Goal: Transaction & Acquisition: Purchase product/service

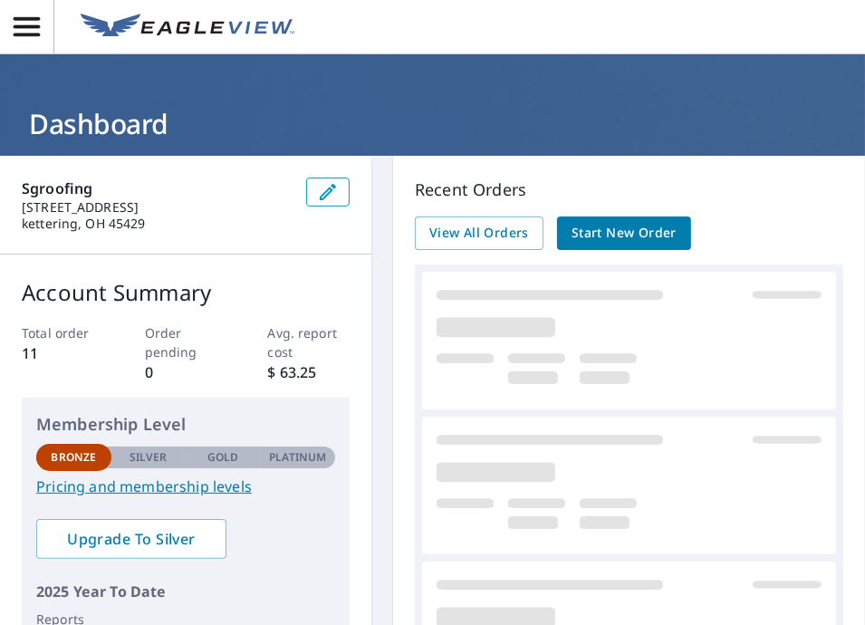
click at [623, 234] on span "Start New Order" at bounding box center [623, 233] width 105 height 23
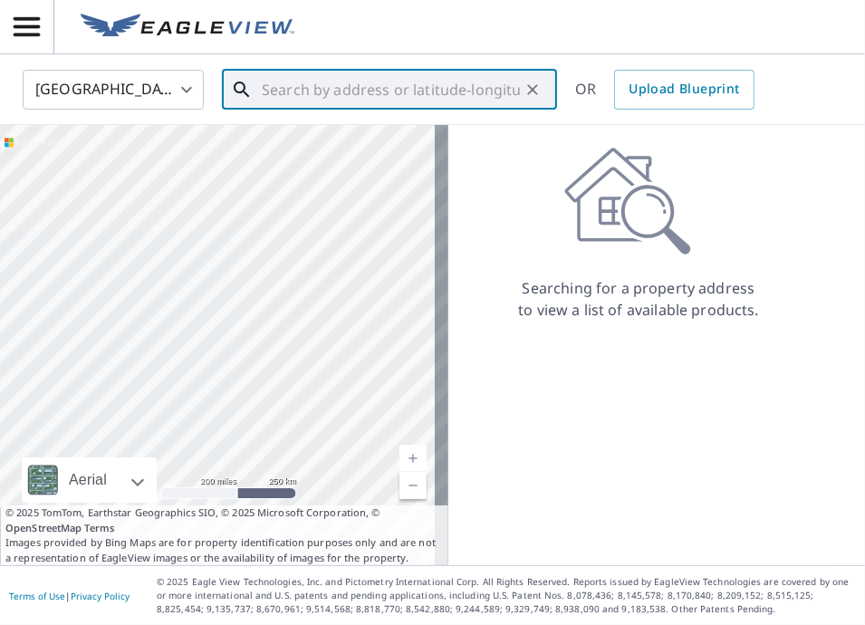
click at [281, 88] on input "text" at bounding box center [391, 89] width 258 height 51
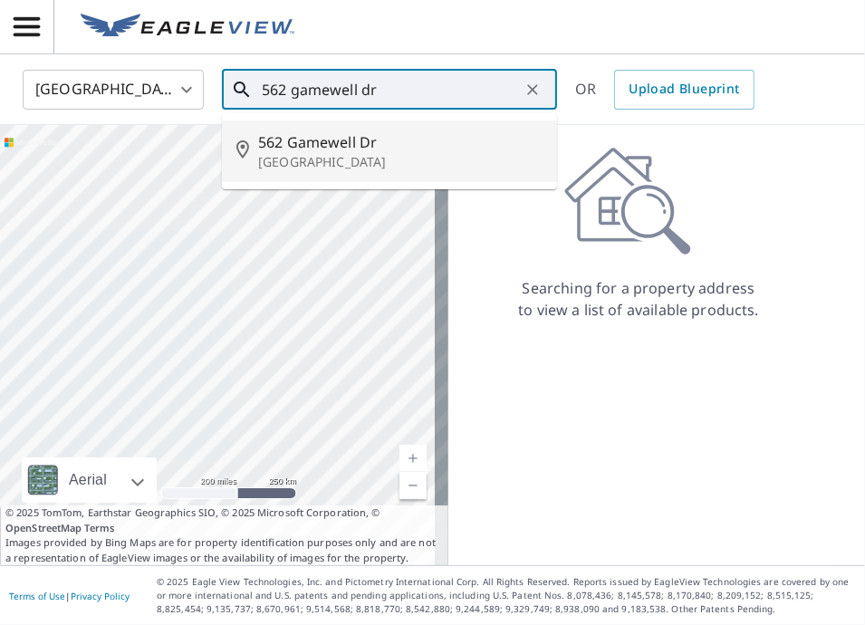
click at [297, 157] on p "[GEOGRAPHIC_DATA]" at bounding box center [400, 162] width 284 height 18
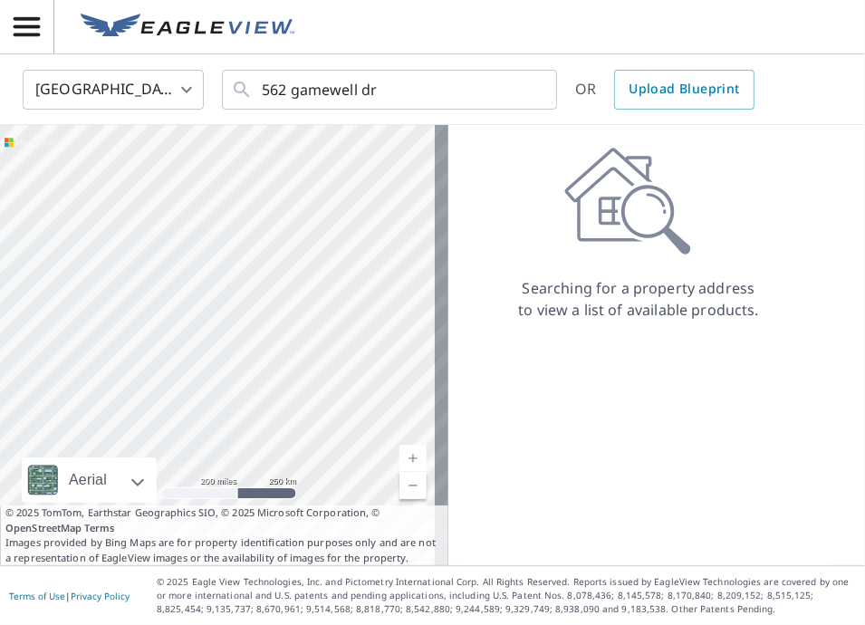
type input "[STREET_ADDRESS][PERSON_NAME]"
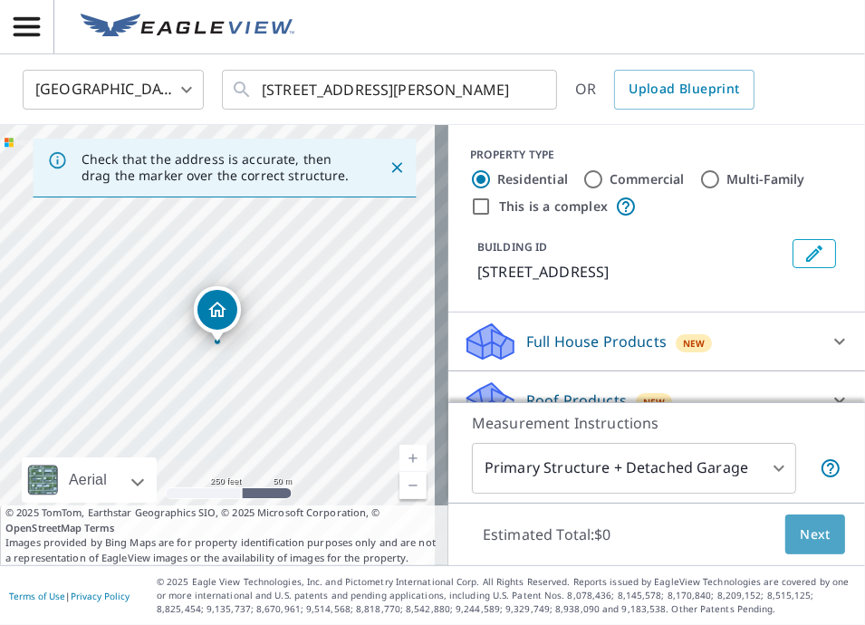
click at [799, 540] on span "Next" at bounding box center [814, 534] width 31 height 23
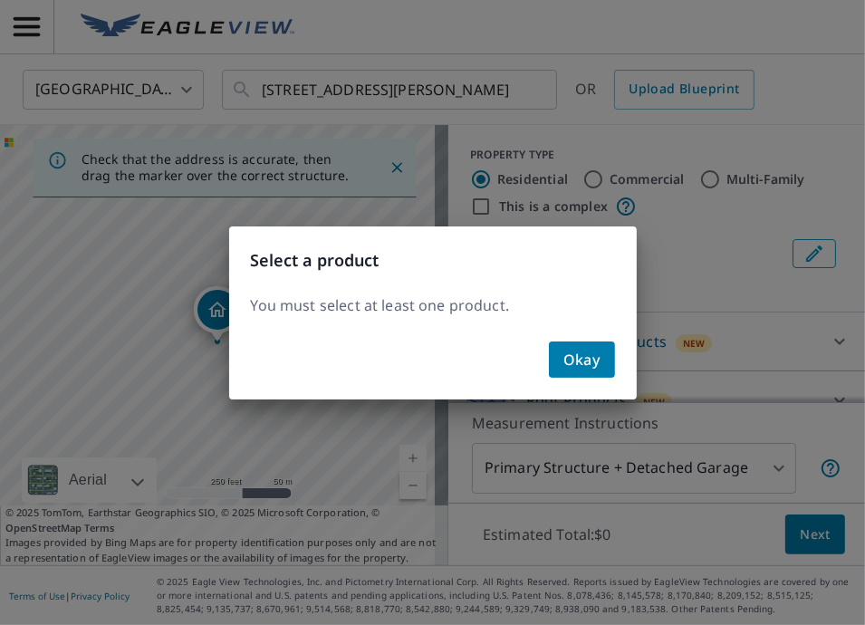
click at [586, 358] on span "Okay" at bounding box center [581, 359] width 37 height 25
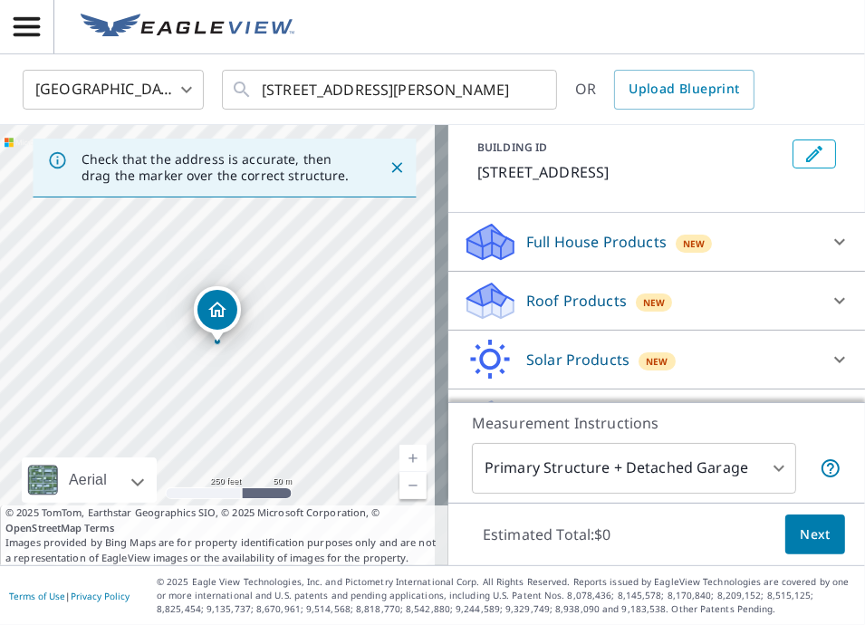
scroll to position [110, 0]
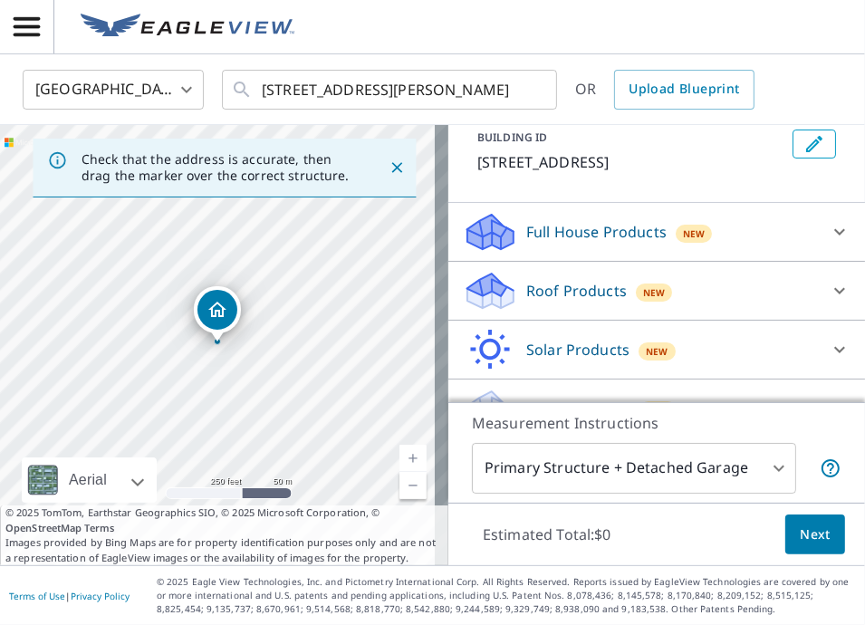
click at [616, 291] on div "Roof Products New" at bounding box center [640, 291] width 355 height 43
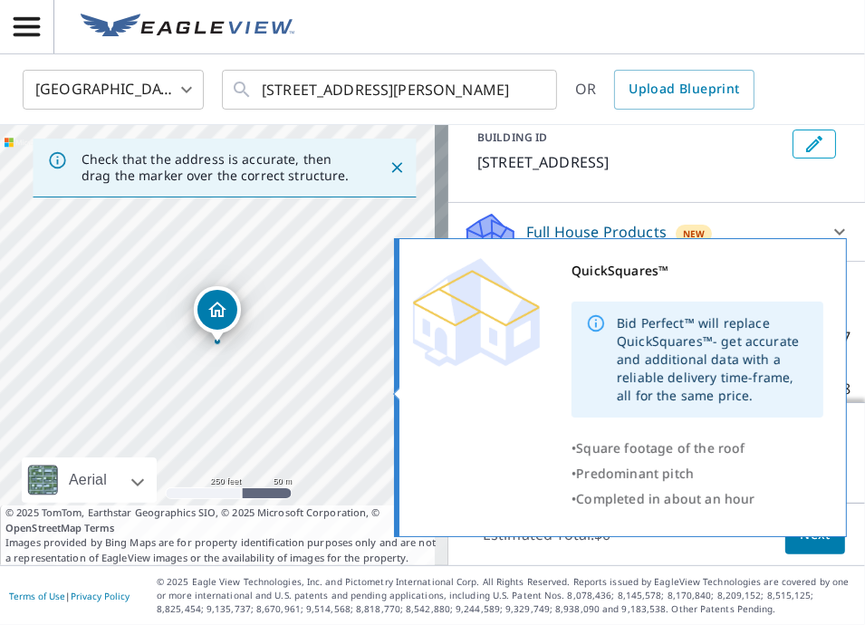
click at [816, 438] on div "• Square footage of the roof" at bounding box center [697, 447] width 252 height 25
click at [538, 429] on div "QuickSquares™ Bid Perfect™ will replace QuickSquares™- get accurate and additio…" at bounding box center [618, 384] width 410 height 253
click at [611, 344] on div "Bid Perfect™ will replace QuickSquares™- get accurate and additional data with …" at bounding box center [697, 359] width 252 height 116
click at [630, 266] on div "QuickSquares™" at bounding box center [697, 270] width 252 height 25
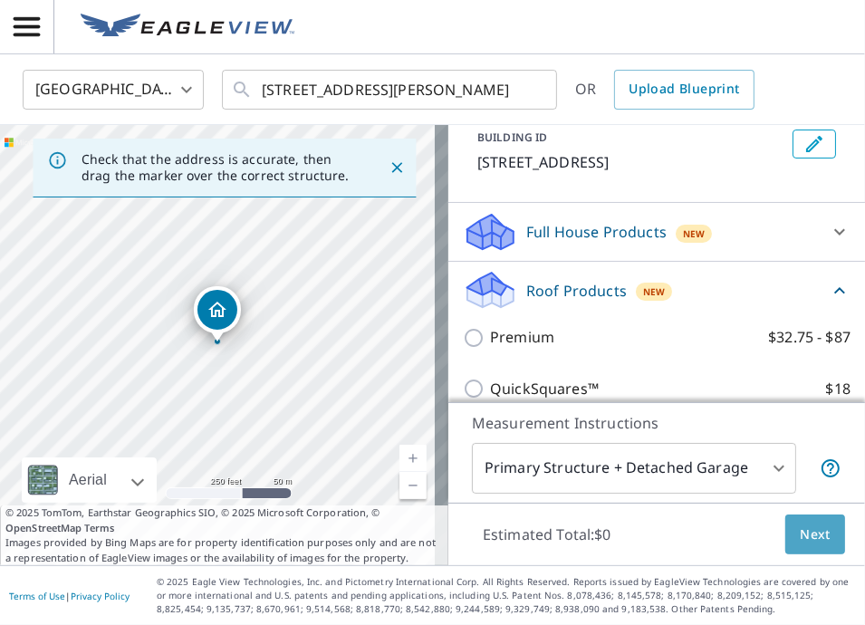
click at [809, 540] on span "Next" at bounding box center [814, 534] width 31 height 23
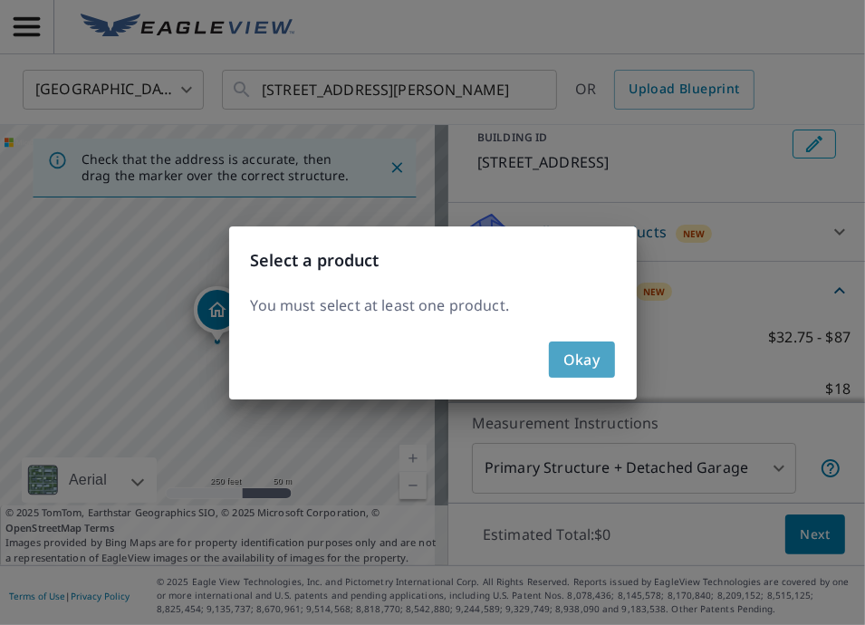
click at [591, 361] on span "Okay" at bounding box center [581, 359] width 37 height 25
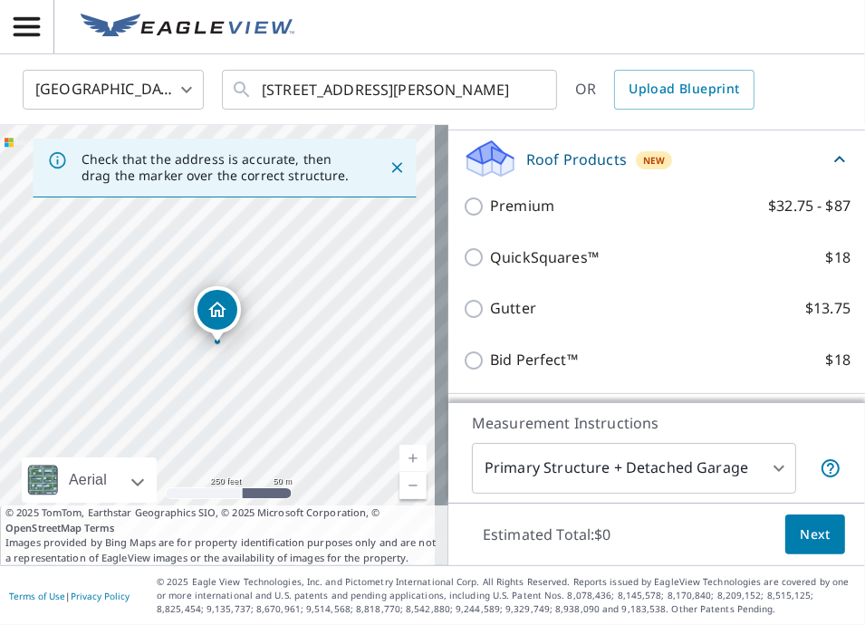
scroll to position [239, 0]
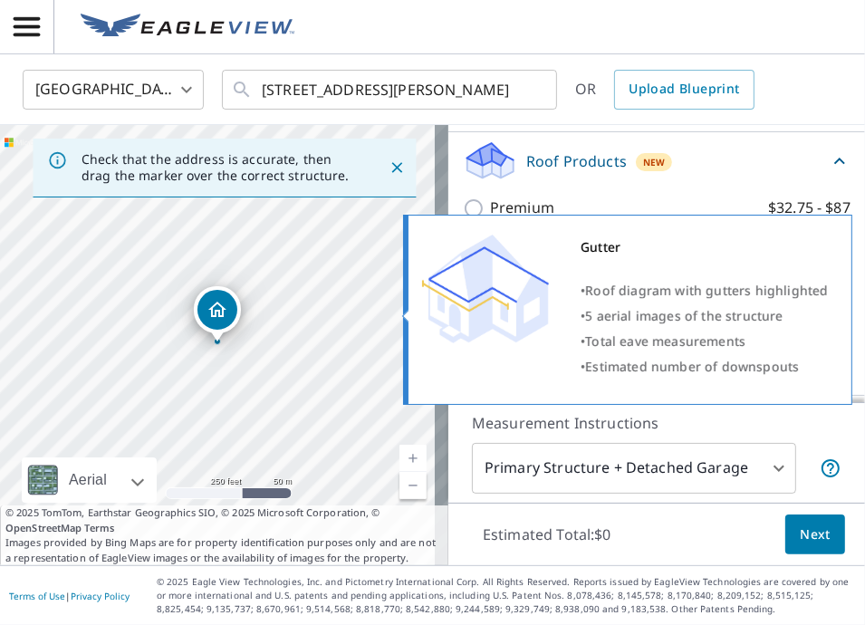
click at [460, 209] on div "Gutter • Roof diagram with gutters highlighted • 5 aerial images of the structu…" at bounding box center [636, 309] width 460 height 201
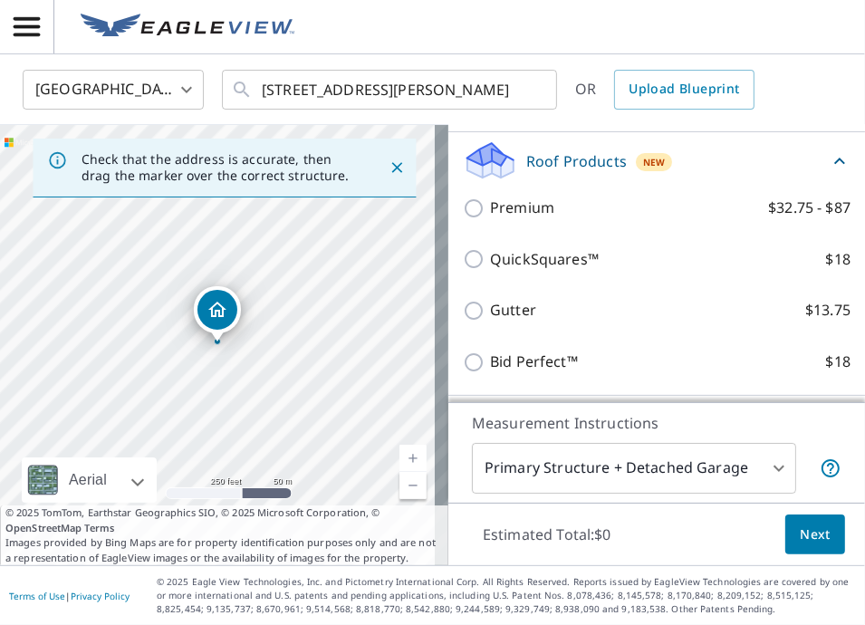
click at [483, 155] on icon at bounding box center [490, 154] width 46 height 23
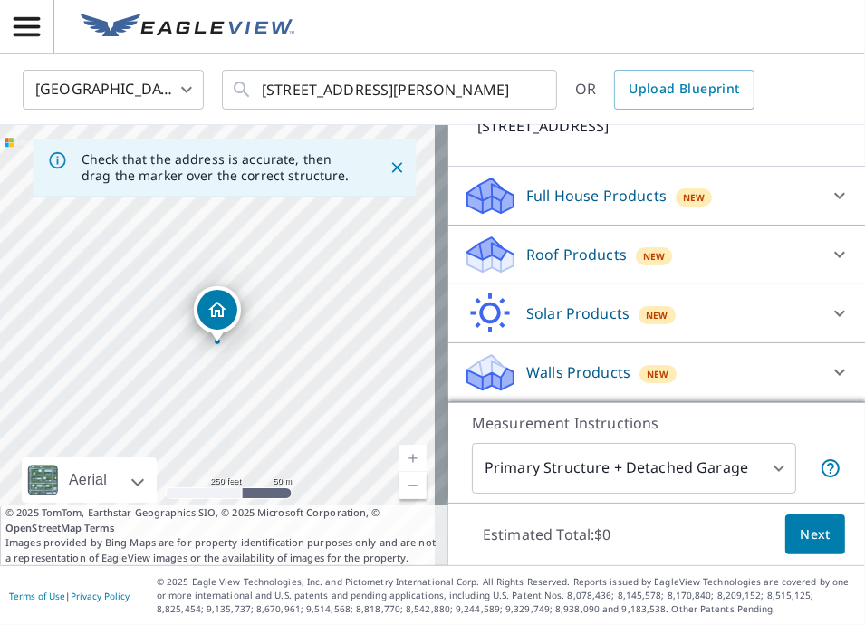
scroll to position [145, 0]
click at [526, 205] on p "Full House Products" at bounding box center [596, 197] width 140 height 22
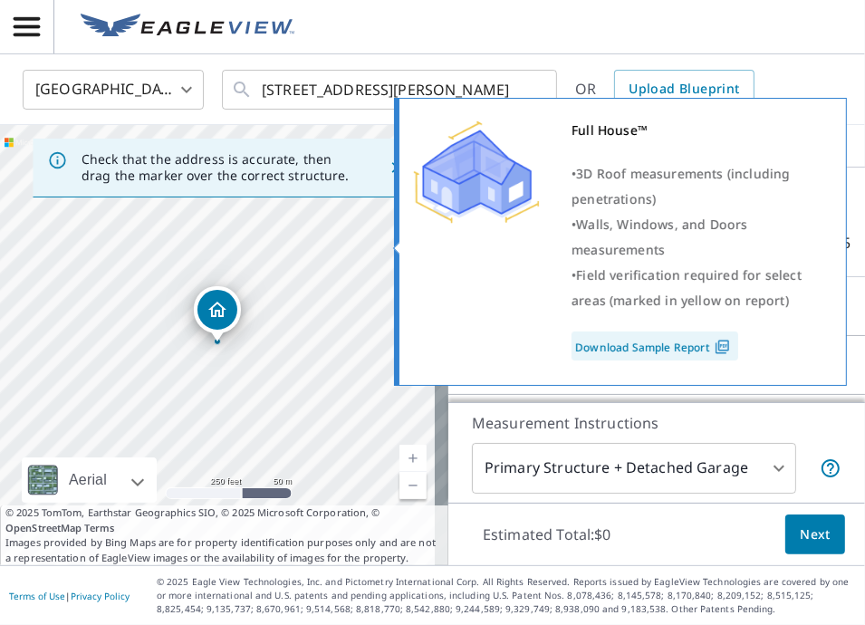
click at [844, 301] on div "Full House™ • 3D Roof measurements (including penetrations) • Walls, Windows, a…" at bounding box center [620, 242] width 453 height 288
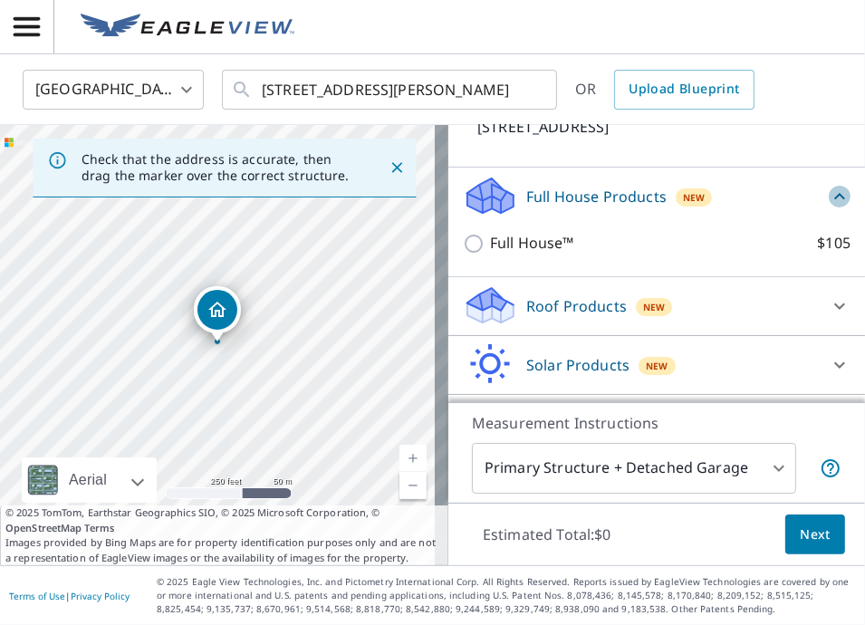
click at [828, 195] on icon at bounding box center [839, 197] width 22 height 22
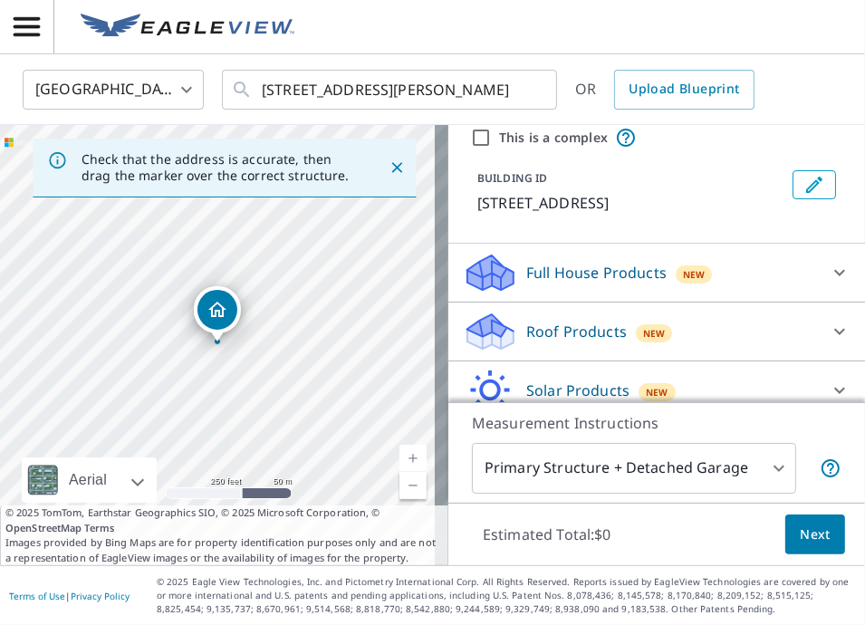
scroll to position [0, 0]
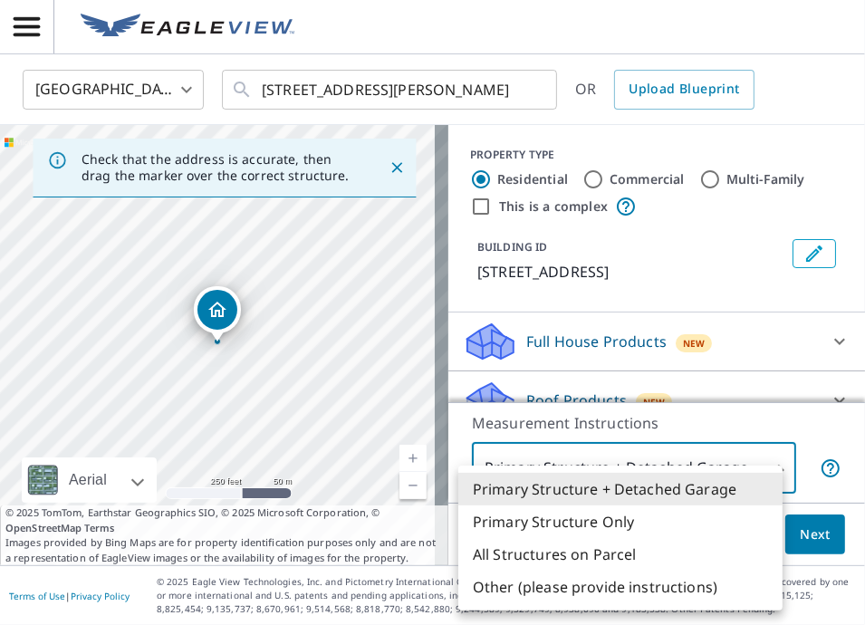
click at [760, 467] on body "SG SG [GEOGRAPHIC_DATA] US ​ [STREET_ADDRESS][PERSON_NAME] ​ OR Upload Blueprin…" at bounding box center [432, 312] width 865 height 625
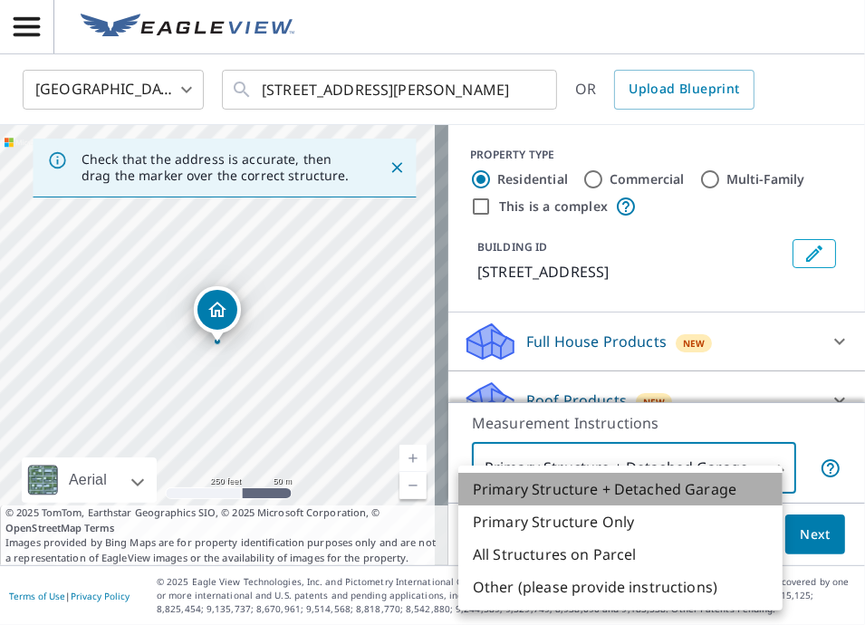
click at [686, 490] on li "Primary Structure + Detached Garage" at bounding box center [620, 489] width 324 height 33
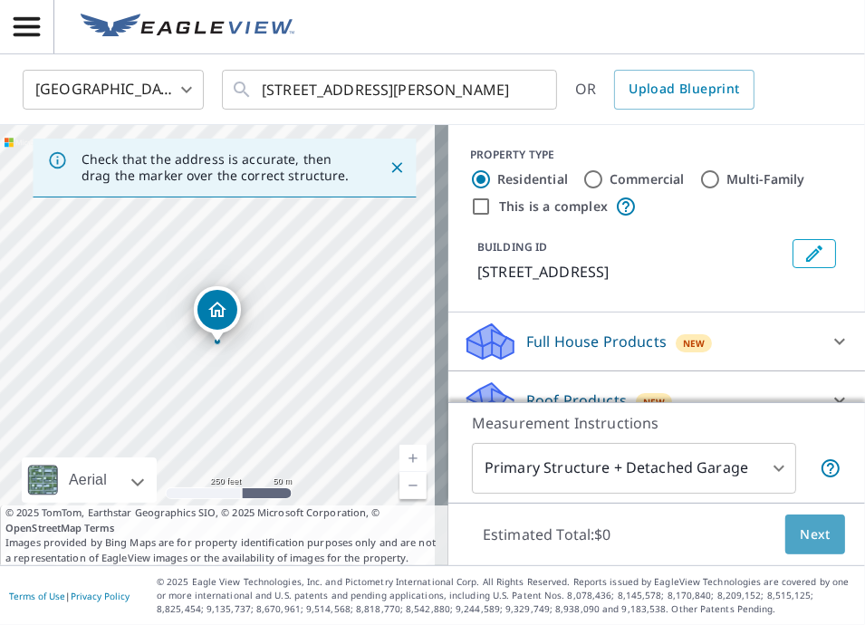
click at [786, 530] on button "Next" at bounding box center [815, 534] width 60 height 41
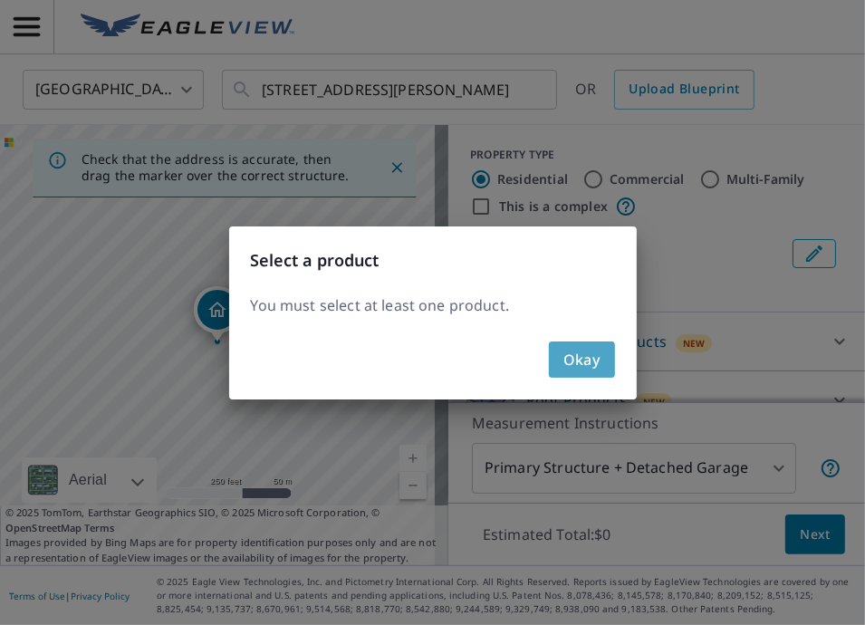
click at [572, 362] on span "Okay" at bounding box center [581, 359] width 37 height 25
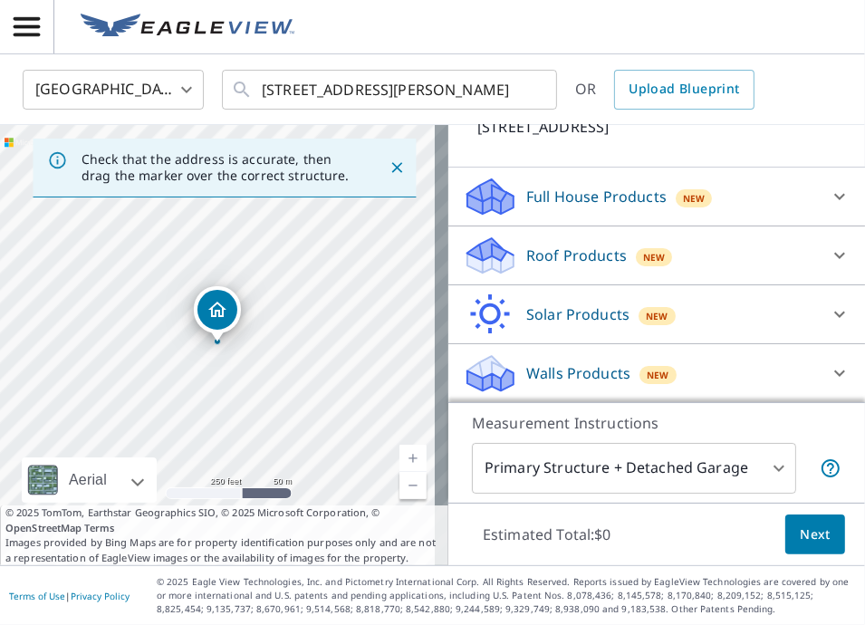
scroll to position [139, 0]
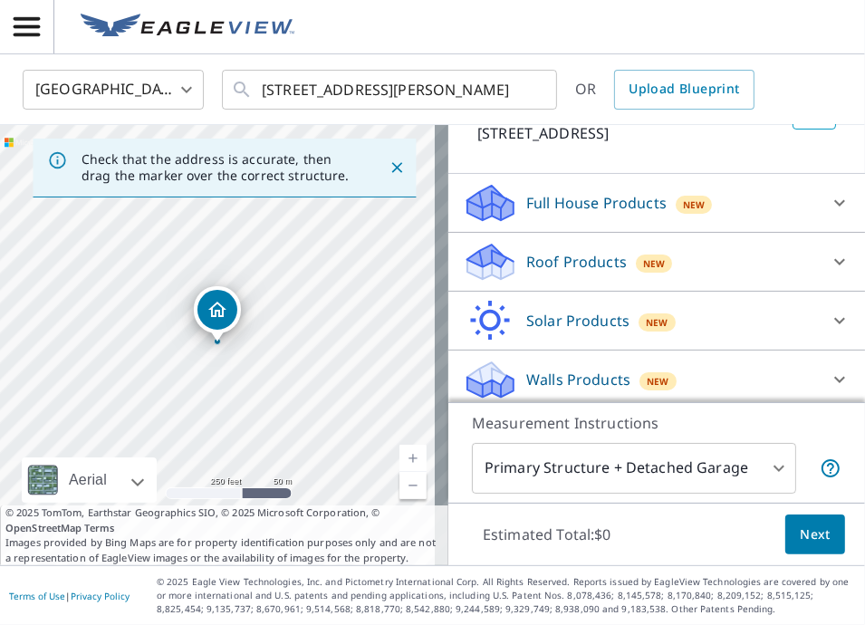
click at [643, 263] on span "New" at bounding box center [654, 263] width 23 height 14
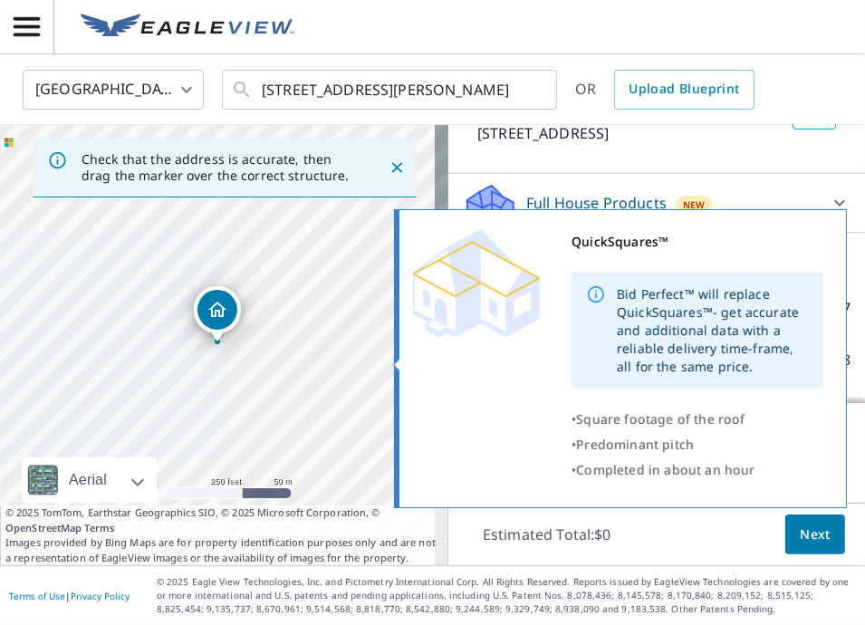
click at [482, 334] on img at bounding box center [476, 283] width 127 height 109
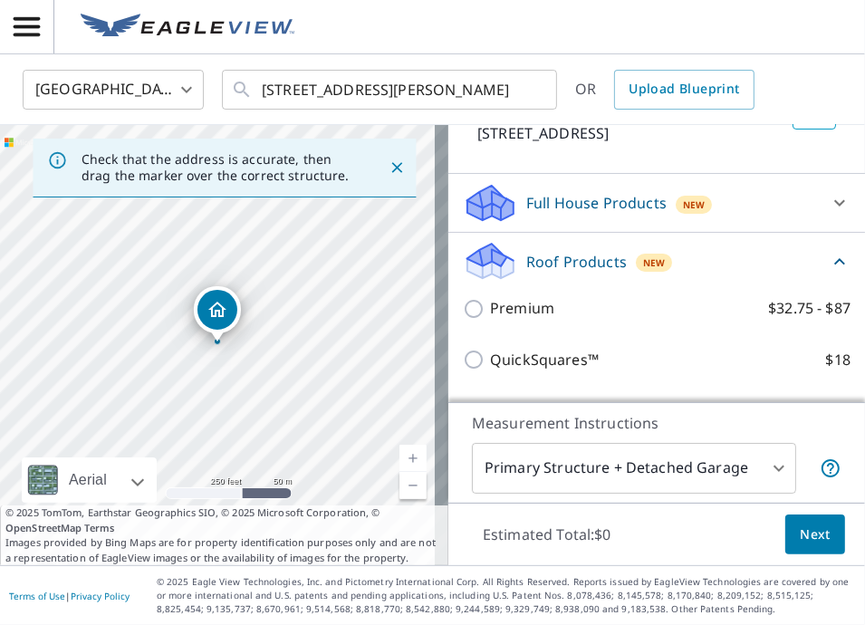
click at [643, 264] on span "New" at bounding box center [654, 262] width 23 height 14
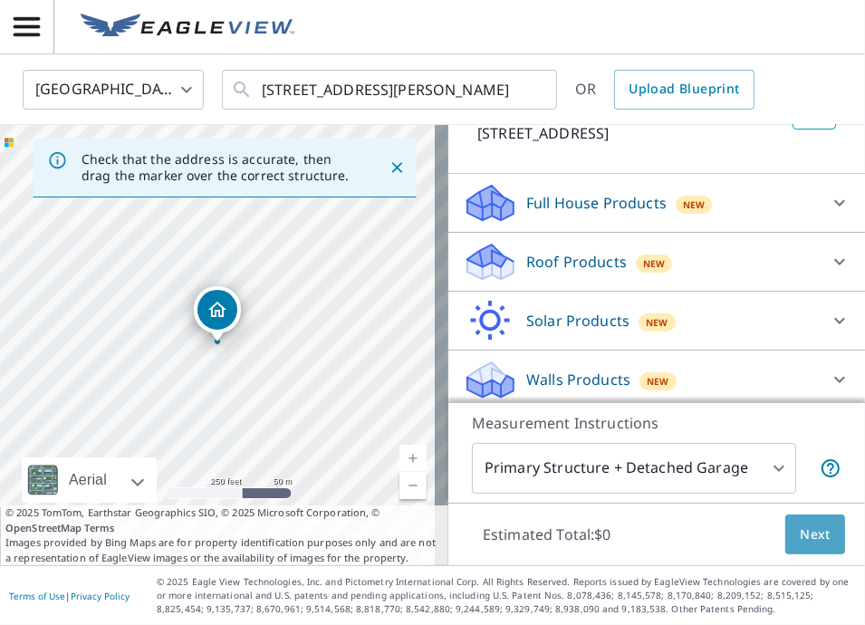
click at [799, 534] on span "Next" at bounding box center [814, 534] width 31 height 23
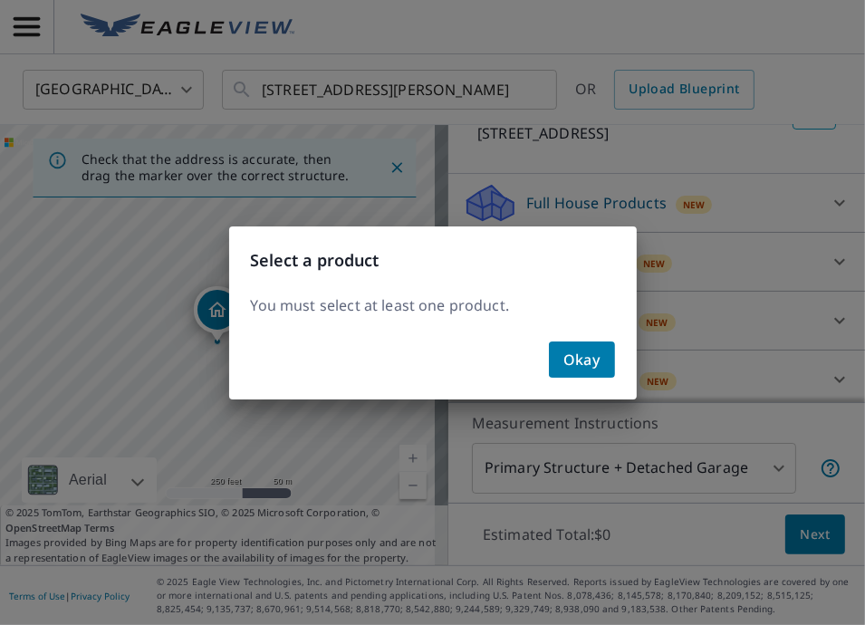
click at [596, 362] on span "Okay" at bounding box center [581, 359] width 37 height 25
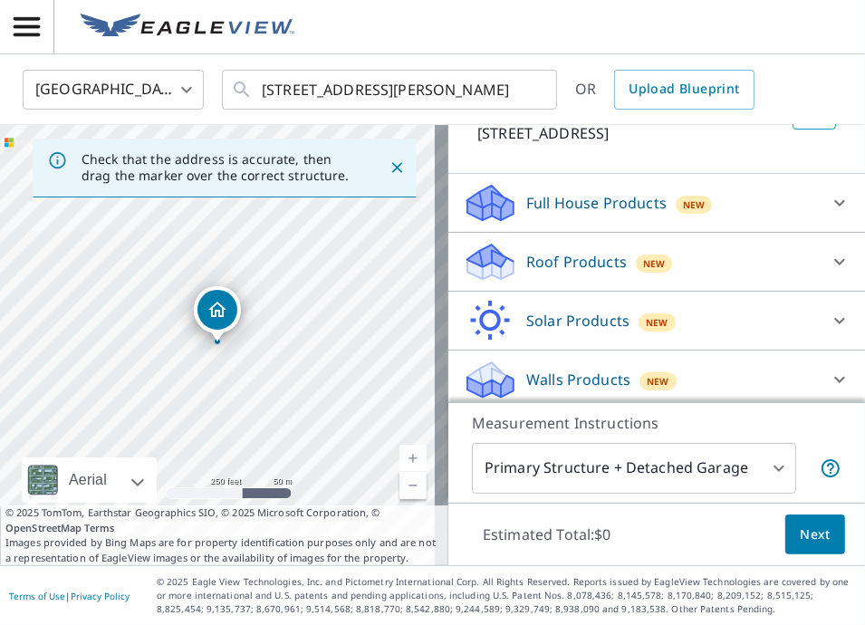
click at [601, 255] on p "Roof Products" at bounding box center [576, 262] width 100 height 22
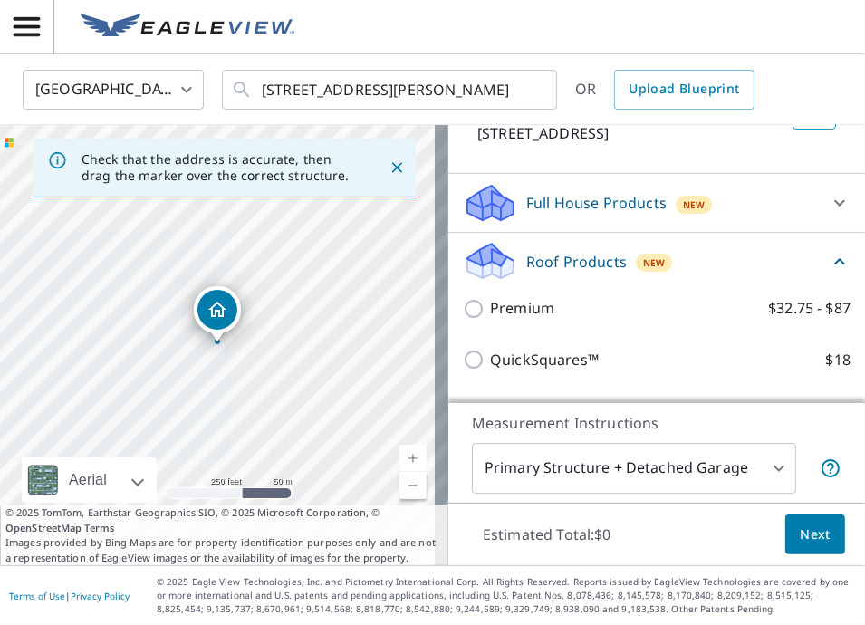
click at [601, 255] on p "Roof Products" at bounding box center [576, 262] width 100 height 22
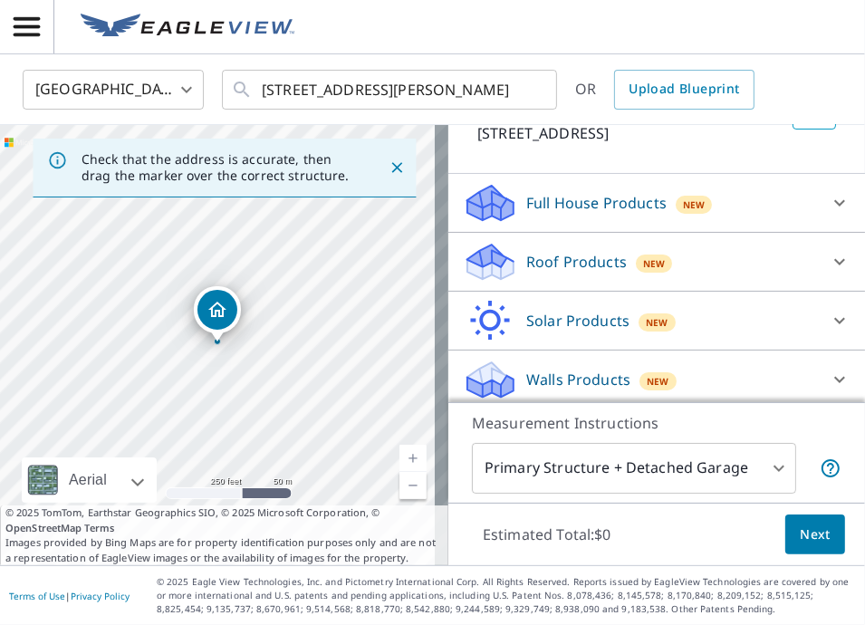
click at [601, 255] on p "Roof Products" at bounding box center [576, 262] width 100 height 22
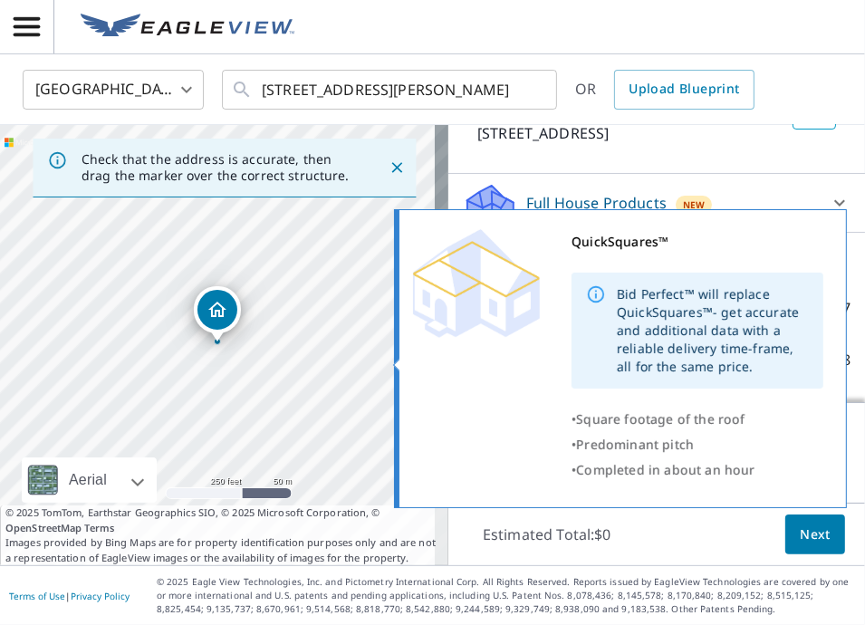
click at [789, 424] on div "• Square footage of the roof" at bounding box center [697, 418] width 252 height 25
click at [597, 295] on icon at bounding box center [596, 294] width 20 height 20
drag, startPoint x: 626, startPoint y: 243, endPoint x: 556, endPoint y: 370, distance: 145.4
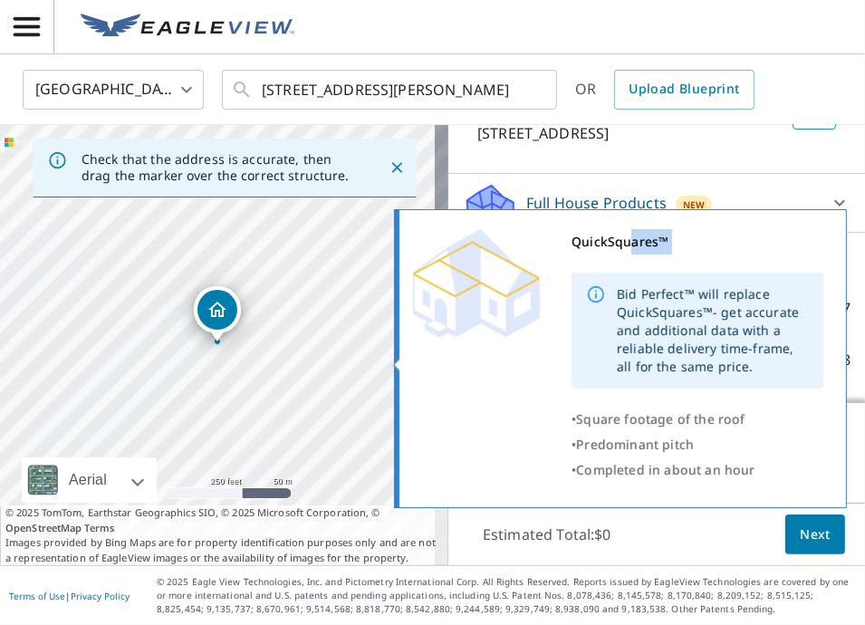
click at [556, 370] on div "QuickSquares™ Bid Perfect™ will replace QuickSquares™- get accurate and additio…" at bounding box center [618, 355] width 410 height 253
click at [788, 434] on div "• Predominant pitch" at bounding box center [697, 444] width 252 height 25
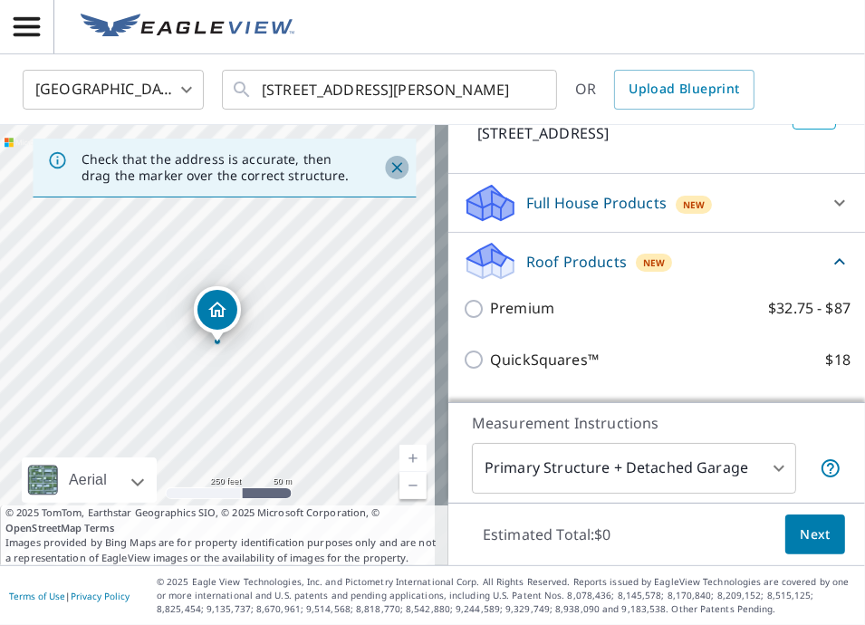
click at [387, 167] on icon "Close" at bounding box center [396, 167] width 18 height 18
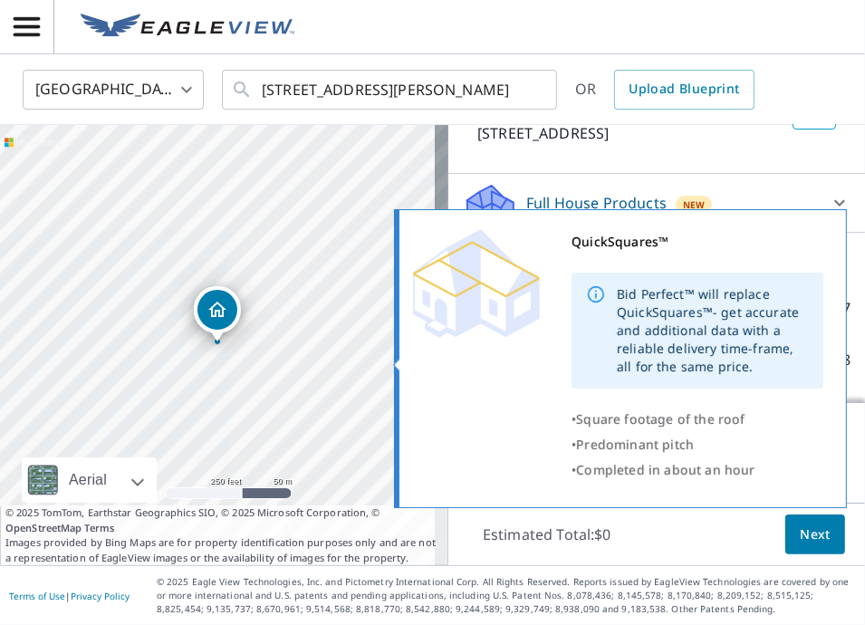
click at [454, 311] on img at bounding box center [476, 283] width 127 height 109
click at [487, 278] on img at bounding box center [476, 283] width 127 height 109
drag, startPoint x: 487, startPoint y: 278, endPoint x: 588, endPoint y: 249, distance: 104.6
click at [588, 249] on div "QuickSquares™ Bid Perfect™ will replace QuickSquares™- get accurate and additio…" at bounding box center [618, 355] width 410 height 253
click at [627, 265] on div "QuickSquares™ Bid Perfect™ will replace QuickSquares™- get accurate and additio…" at bounding box center [697, 355] width 252 height 253
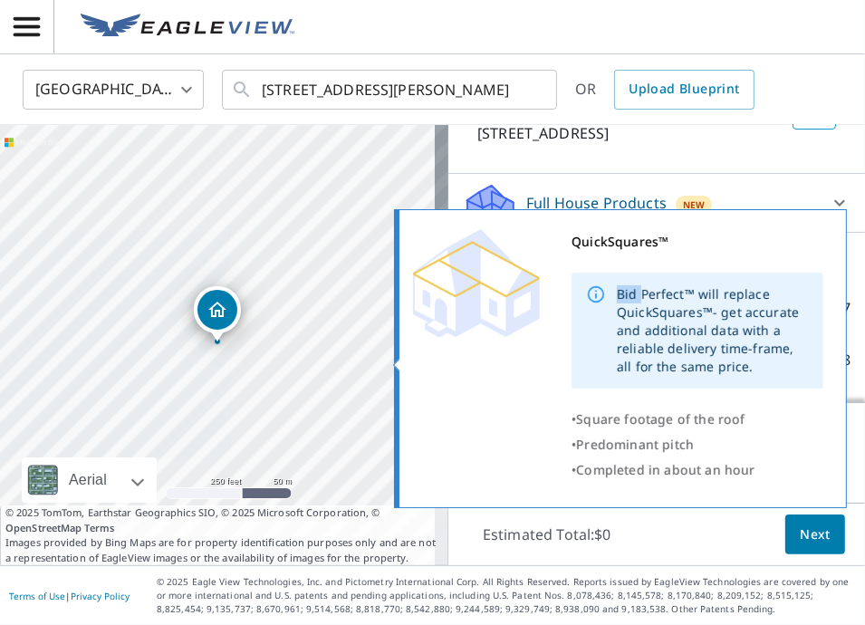
click at [627, 265] on div "QuickSquares™ Bid Perfect™ will replace QuickSquares™- get accurate and additio…" at bounding box center [697, 355] width 252 height 253
click at [759, 242] on div "QuickSquares™" at bounding box center [697, 241] width 252 height 25
click at [597, 292] on icon at bounding box center [596, 294] width 20 height 20
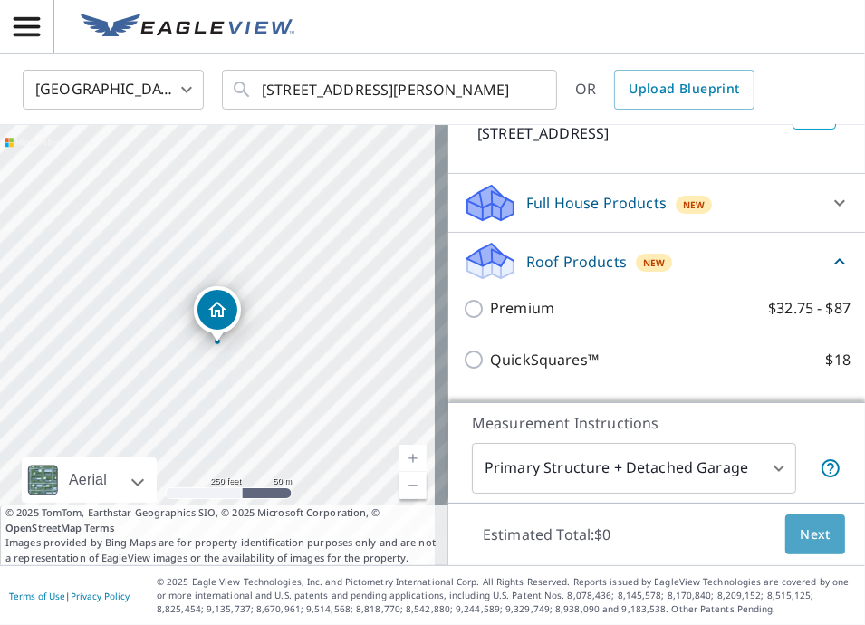
click at [785, 523] on button "Next" at bounding box center [815, 534] width 60 height 41
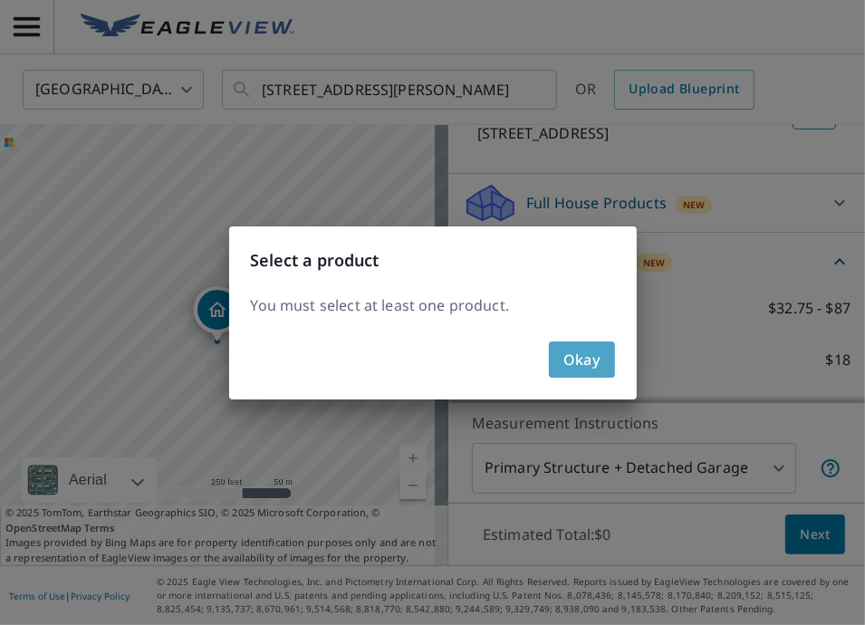
click at [572, 358] on span "Okay" at bounding box center [581, 359] width 37 height 25
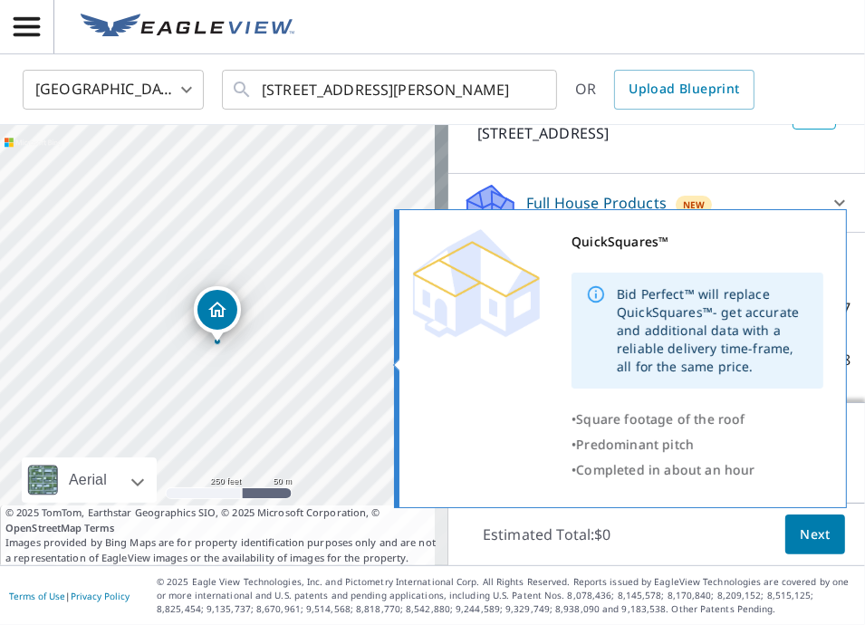
click at [688, 434] on div "• Predominant pitch" at bounding box center [697, 444] width 252 height 25
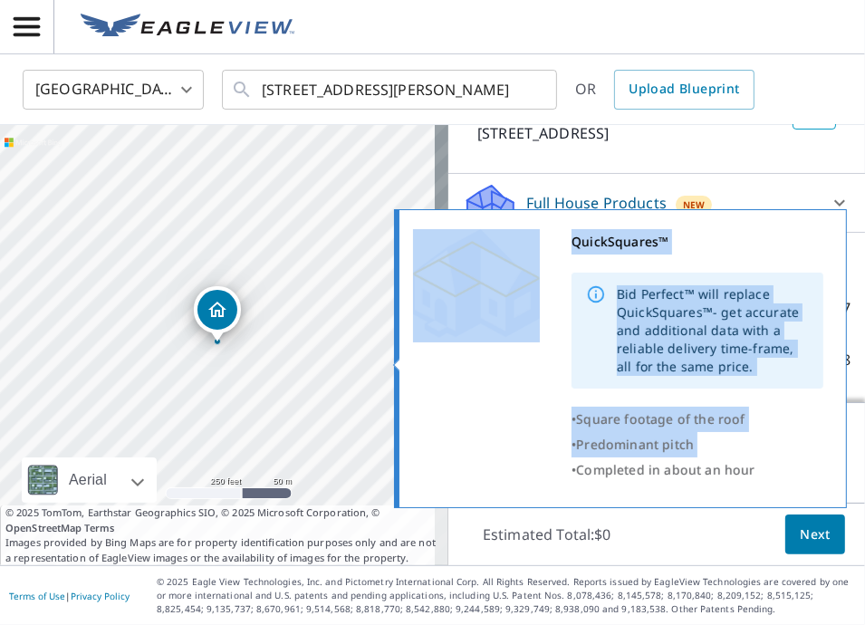
drag, startPoint x: 688, startPoint y: 434, endPoint x: 485, endPoint y: 413, distance: 203.8
click at [485, 413] on div "QuickSquares™ Bid Perfect™ will replace QuickSquares™- get accurate and additio…" at bounding box center [618, 355] width 410 height 253
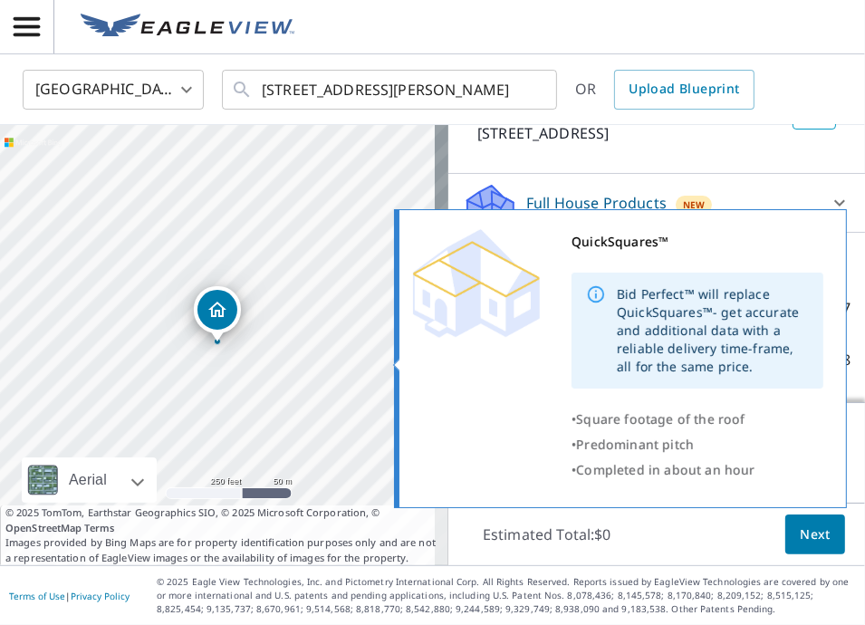
drag, startPoint x: 485, startPoint y: 413, endPoint x: 504, endPoint y: 401, distance: 22.4
click at [504, 401] on div "QuickSquares™ Bid Perfect™ will replace QuickSquares™- get accurate and additio…" at bounding box center [618, 355] width 410 height 253
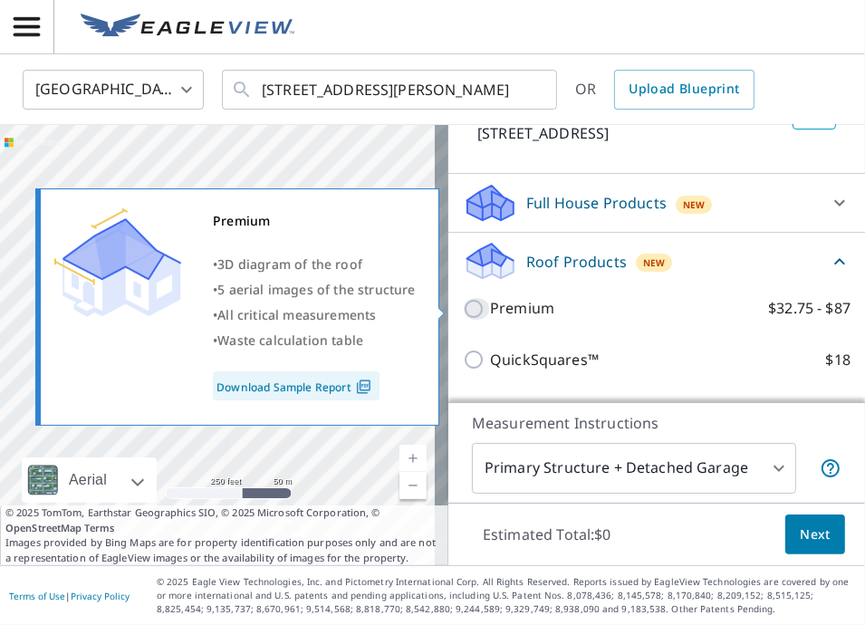
click at [463, 308] on input "Premium $32.75 - $87" at bounding box center [476, 309] width 27 height 22
checkbox input "true"
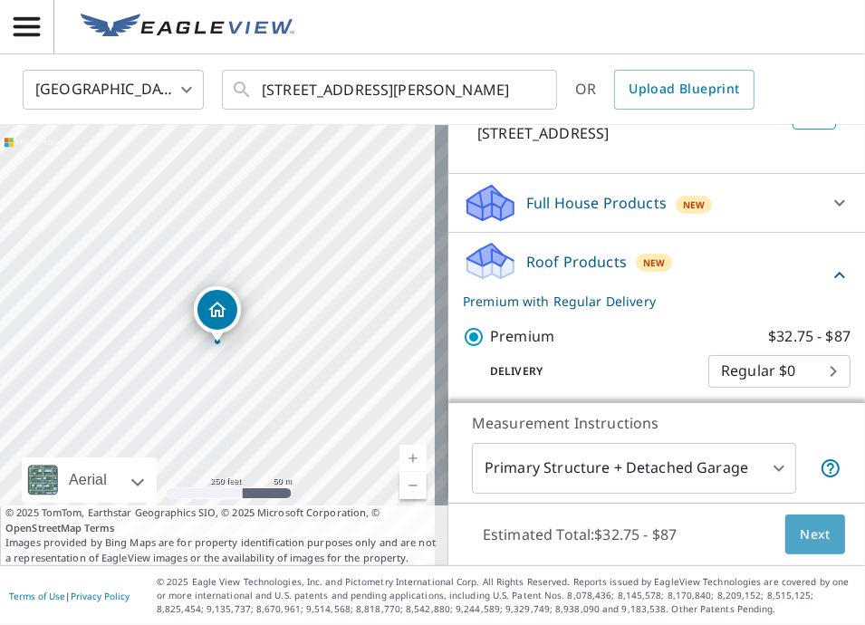
click at [809, 528] on span "Next" at bounding box center [814, 534] width 31 height 23
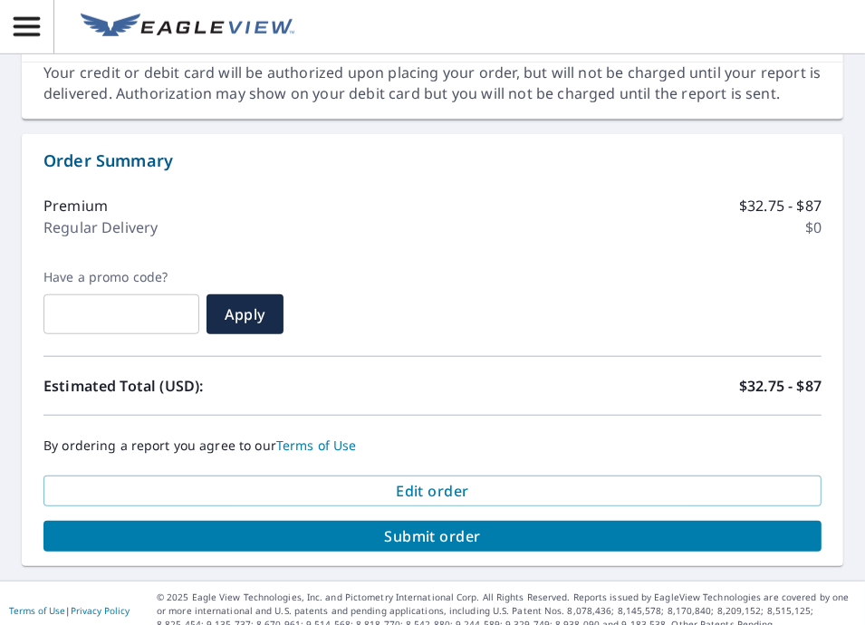
scroll to position [961, 0]
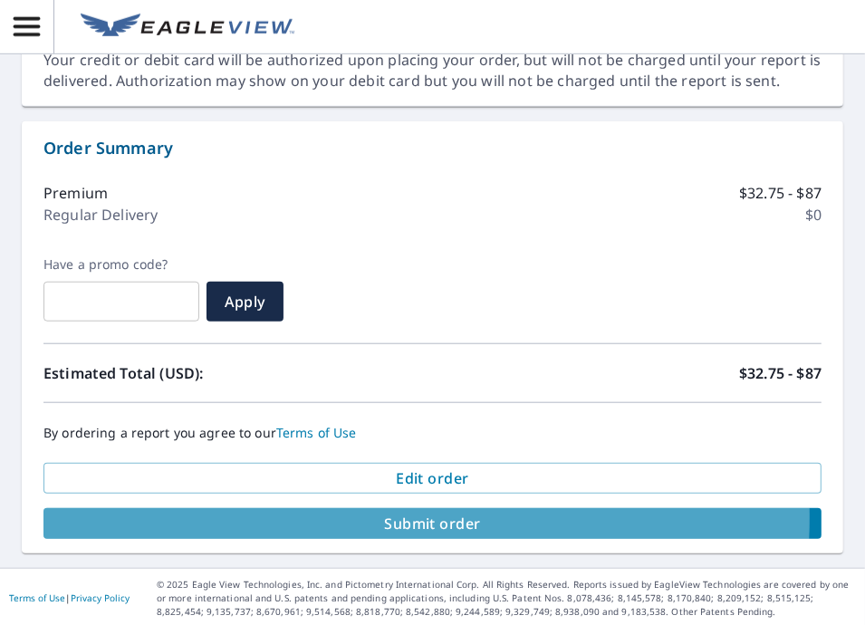
click at [343, 515] on span "Submit order" at bounding box center [432, 523] width 749 height 20
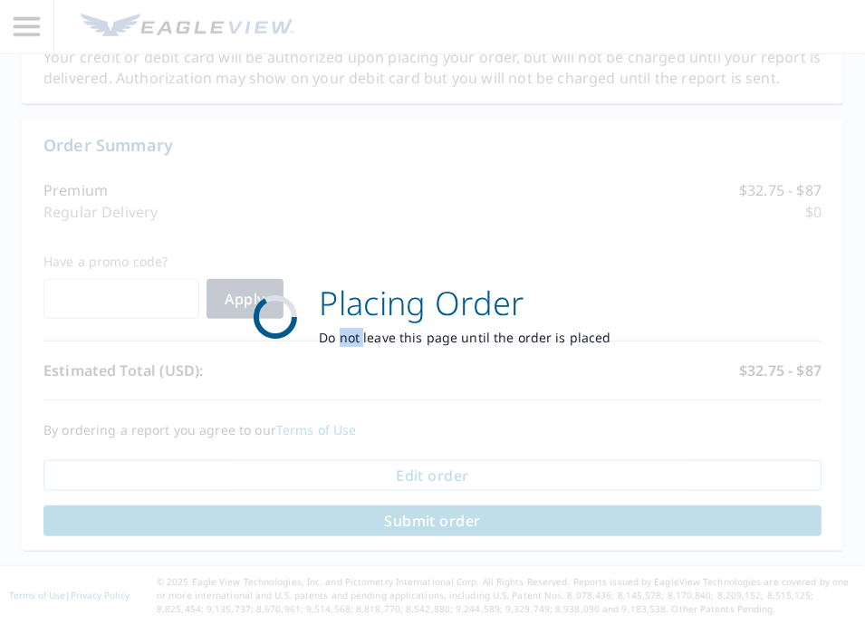
click at [343, 515] on div "Placing Order Do not leave this page until the order is placed" at bounding box center [432, 312] width 865 height 625
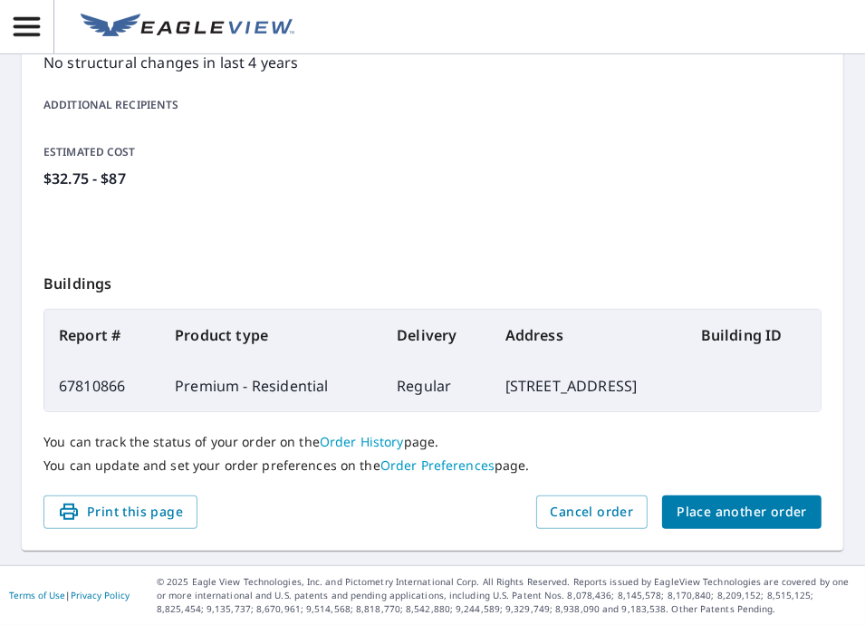
scroll to position [485, 0]
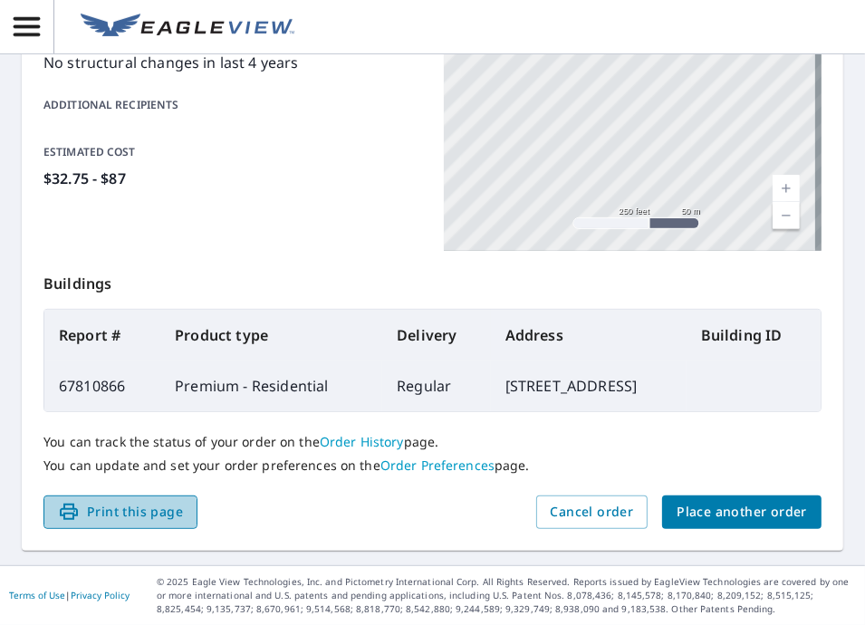
click at [101, 514] on span "Print this page" at bounding box center [120, 512] width 125 height 23
